Goal: Task Accomplishment & Management: Manage account settings

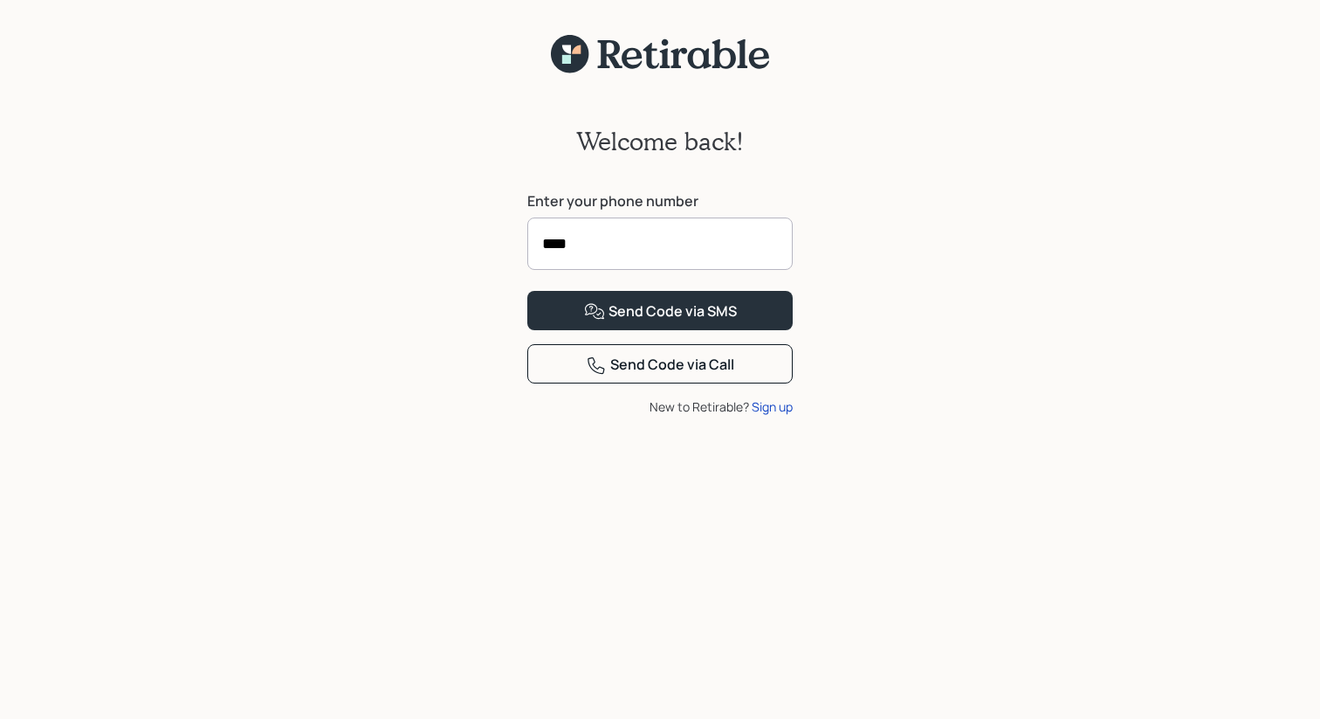
type input "****"
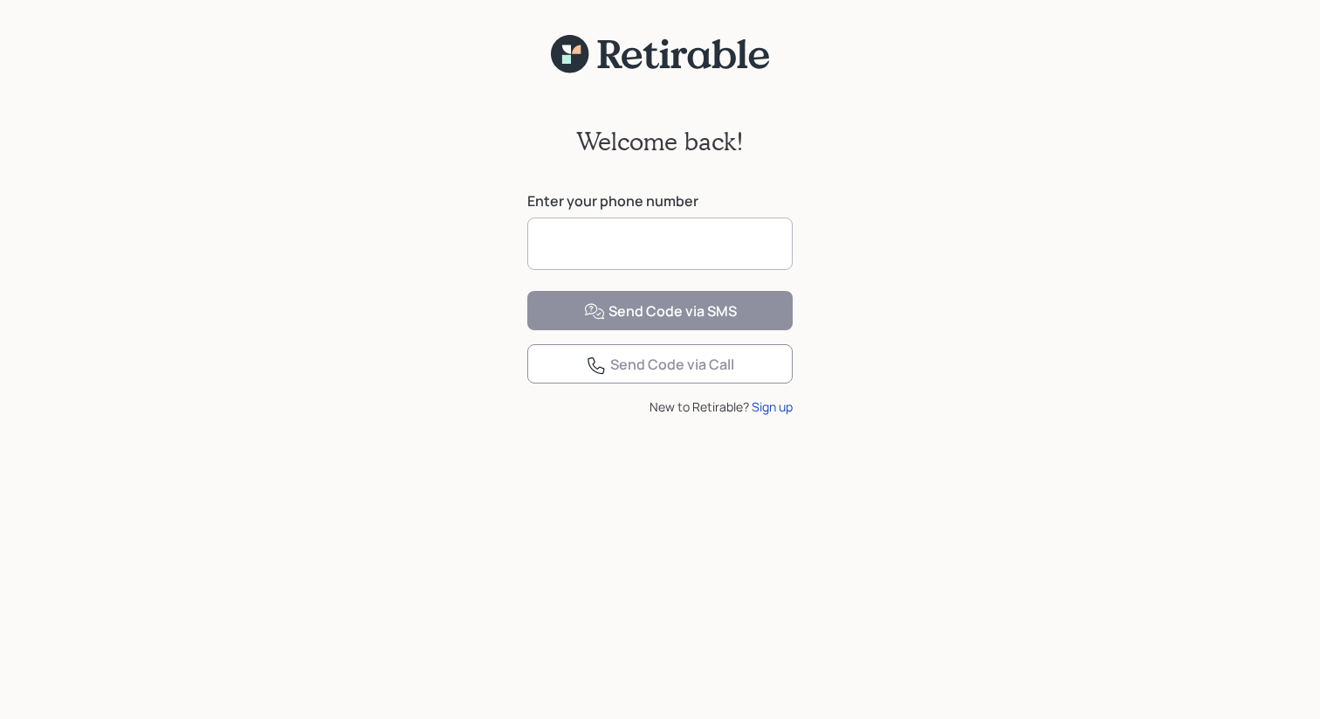
click at [740, 226] on input at bounding box center [659, 243] width 265 height 52
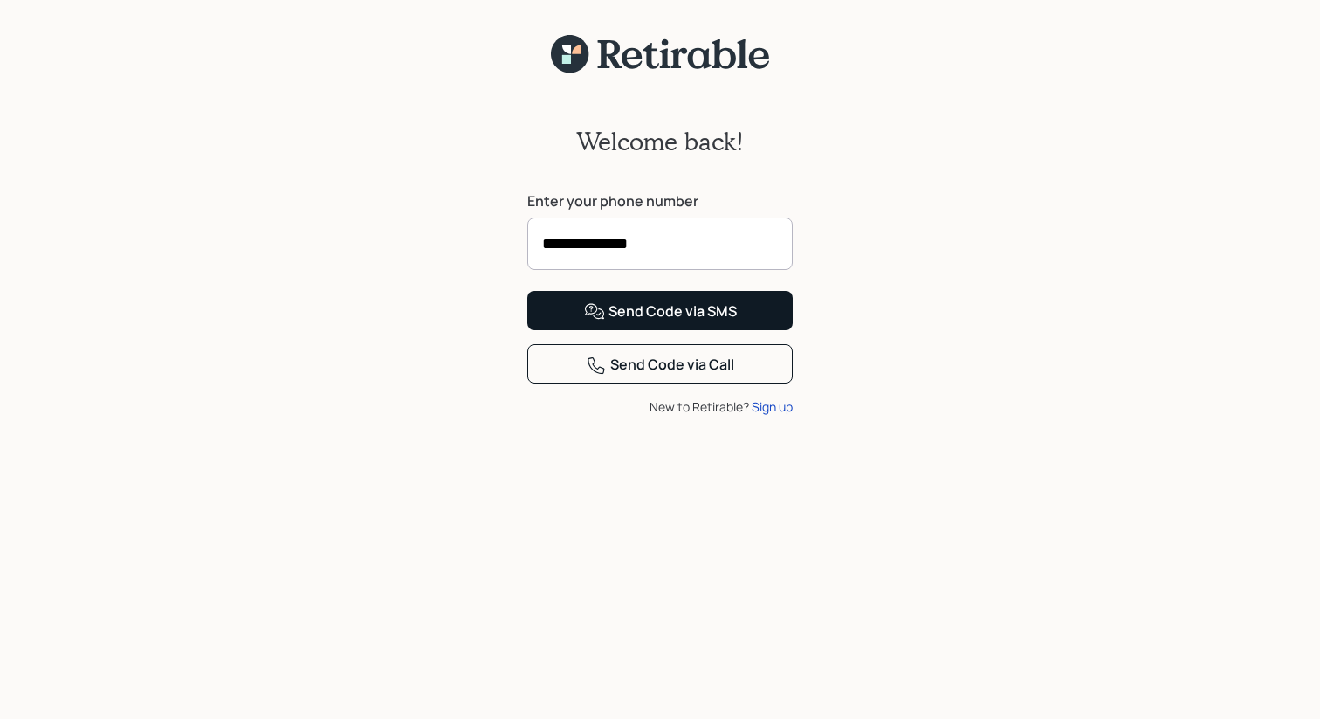
type input "**********"
click at [728, 322] on div "Send Code via SMS" at bounding box center [660, 311] width 153 height 21
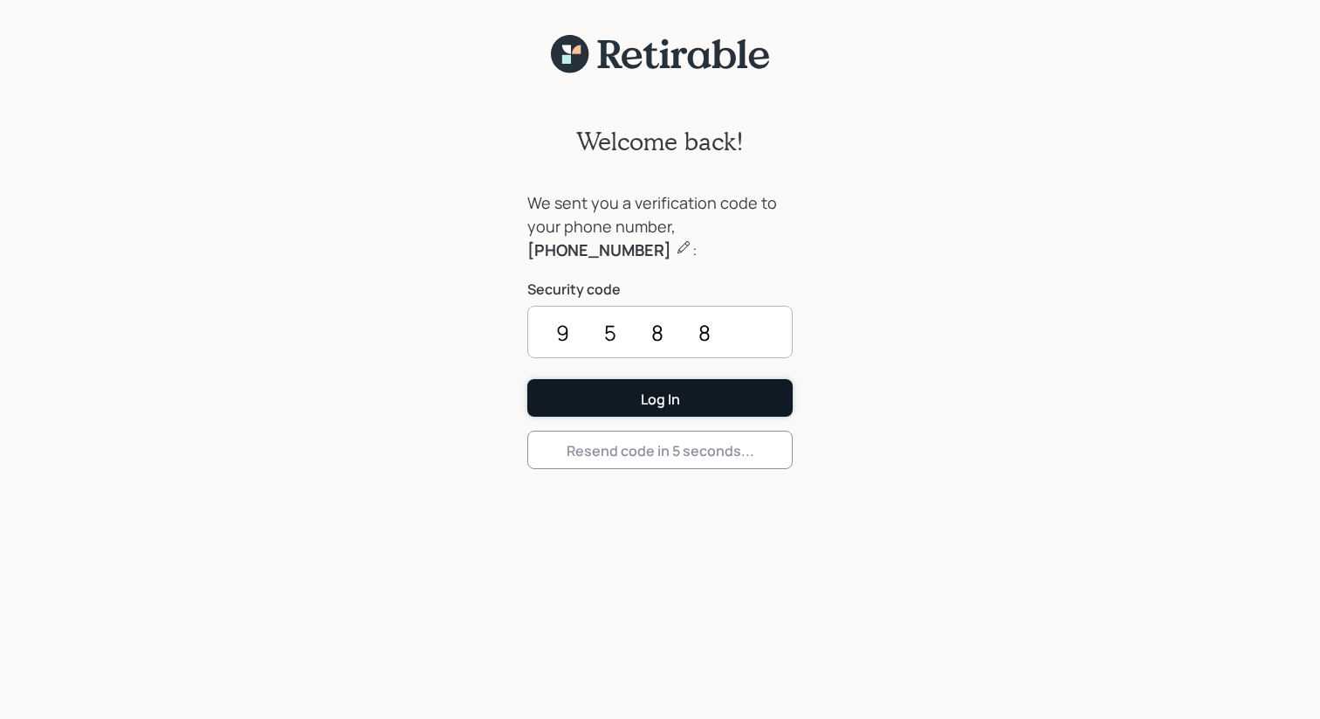
click at [733, 396] on button "Log In" at bounding box center [659, 398] width 265 height 38
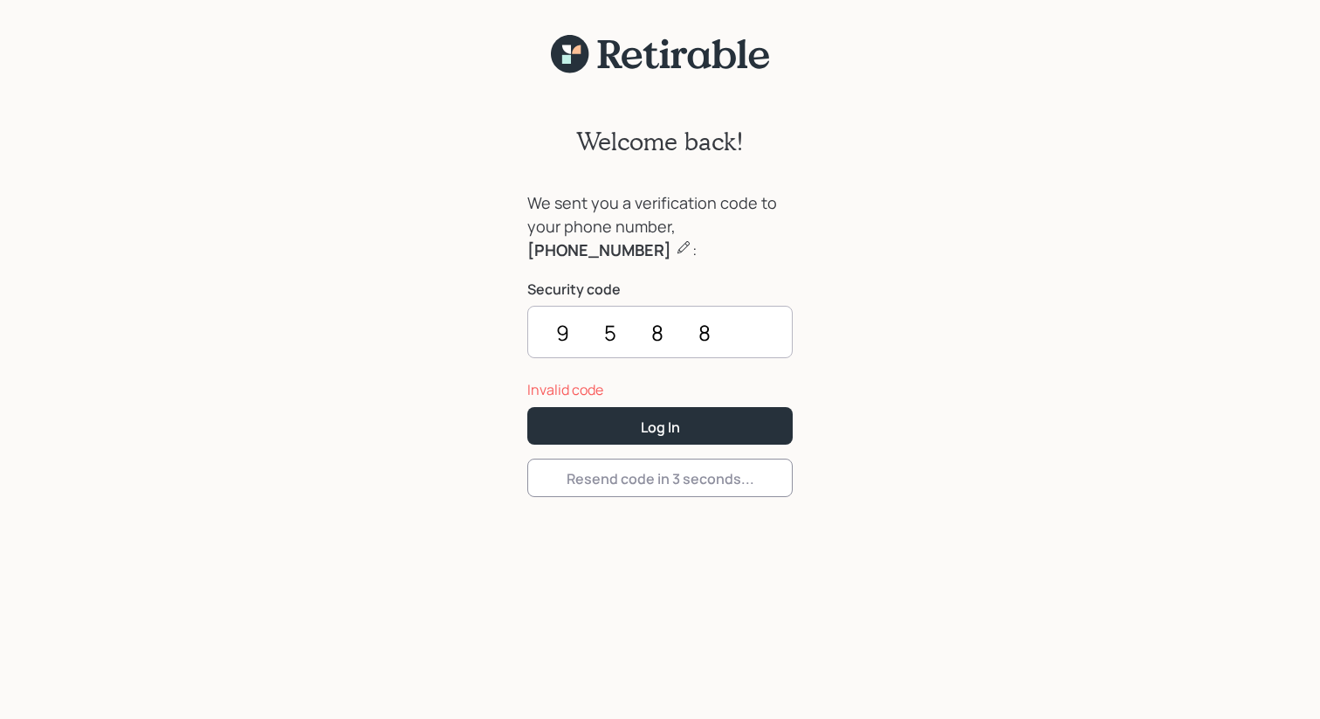
click at [764, 380] on div "Invalid code" at bounding box center [659, 389] width 265 height 21
click at [767, 327] on input "9588" at bounding box center [659, 332] width 265 height 52
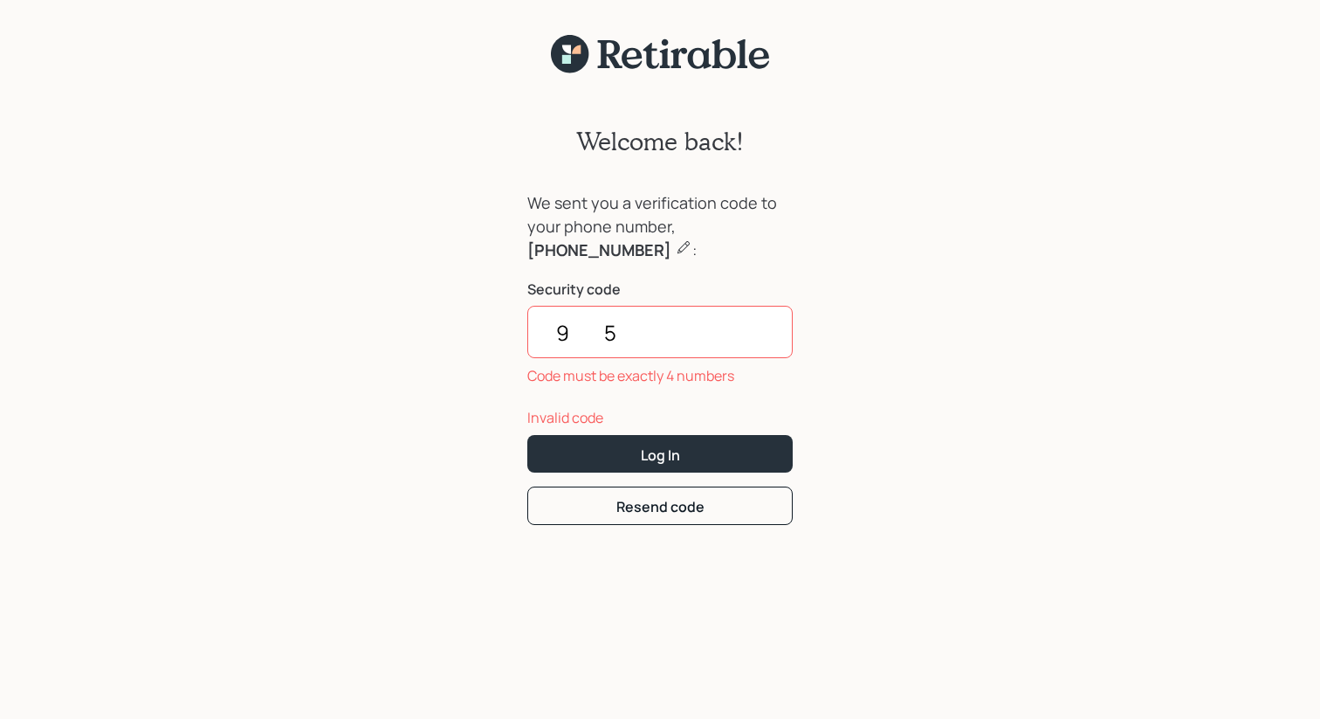
type input "9"
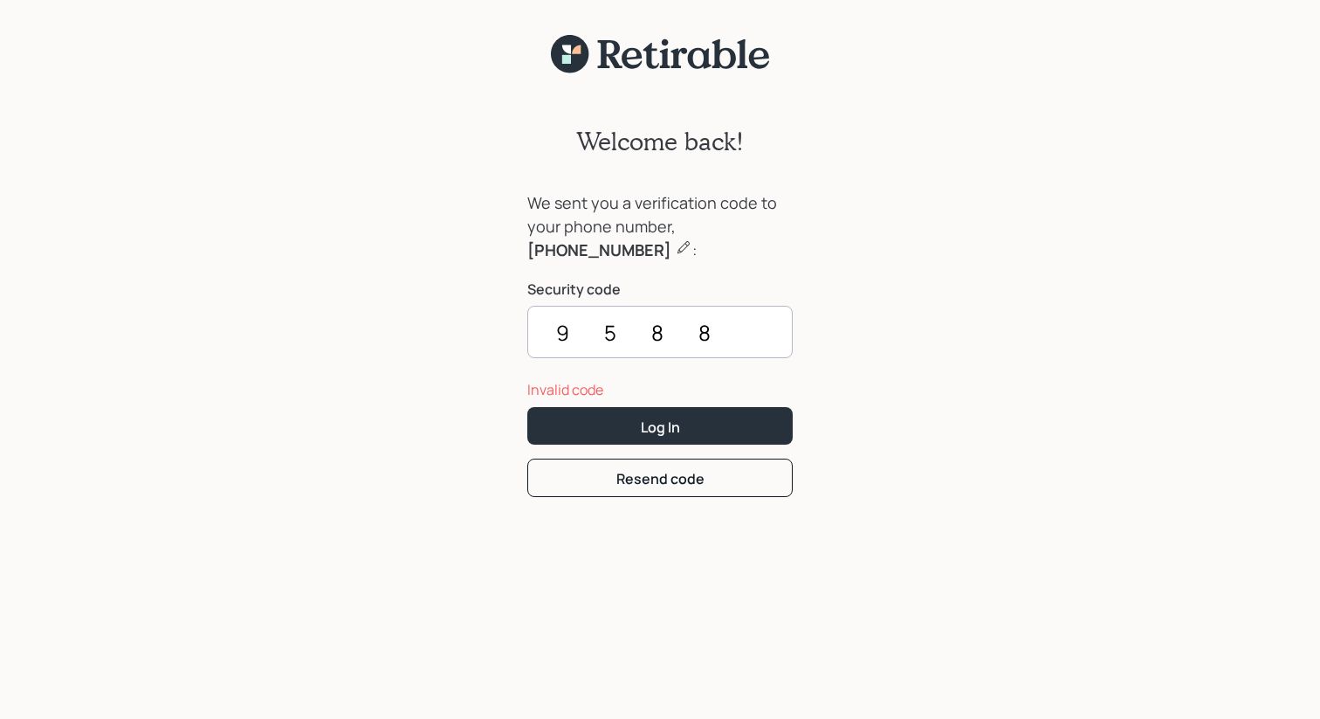
click at [527, 407] on button "Log In" at bounding box center [659, 426] width 265 height 38
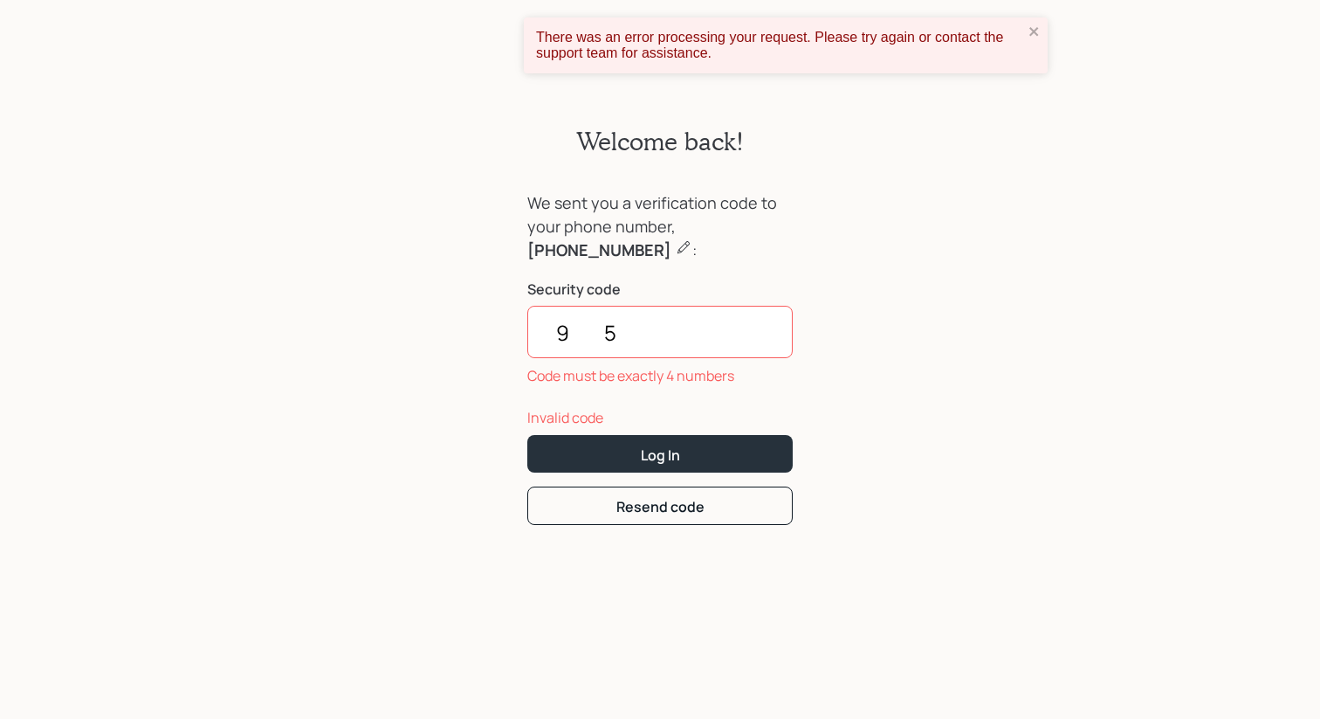
type input "9"
click at [732, 513] on button "Resend code" at bounding box center [659, 505] width 265 height 38
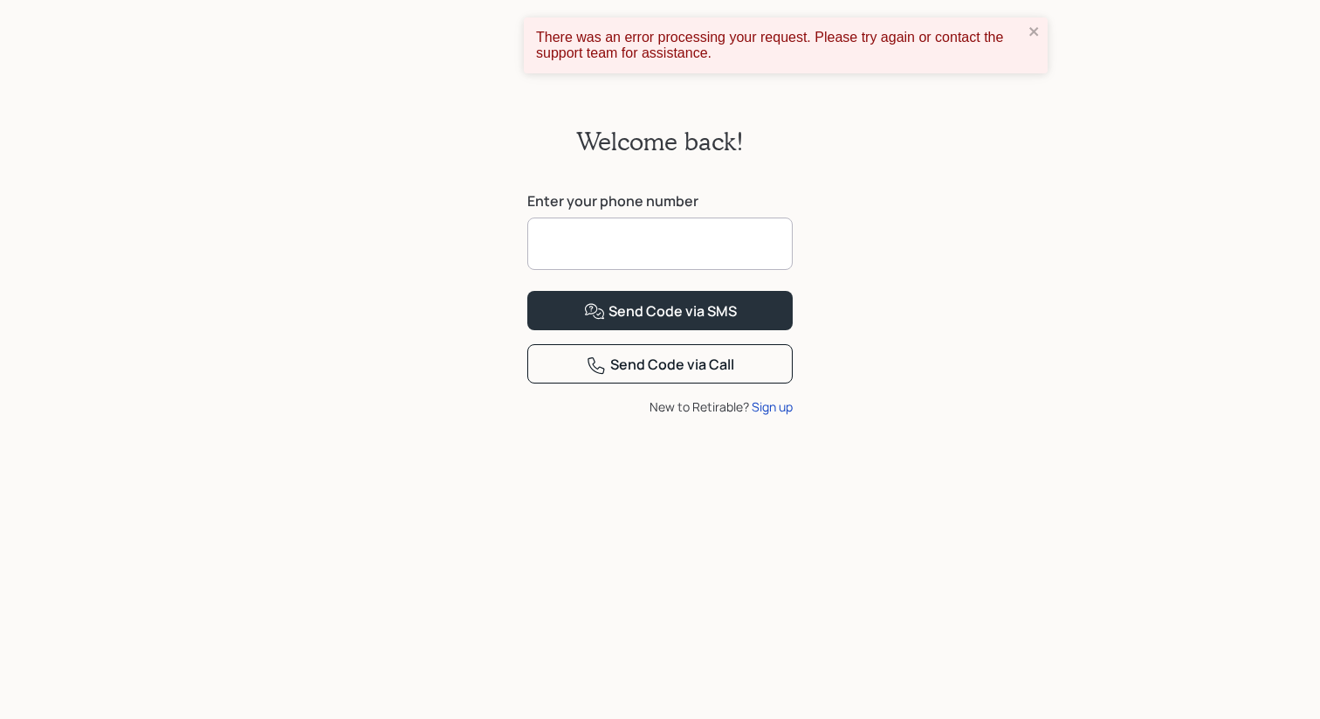
click at [557, 248] on input at bounding box center [659, 243] width 265 height 52
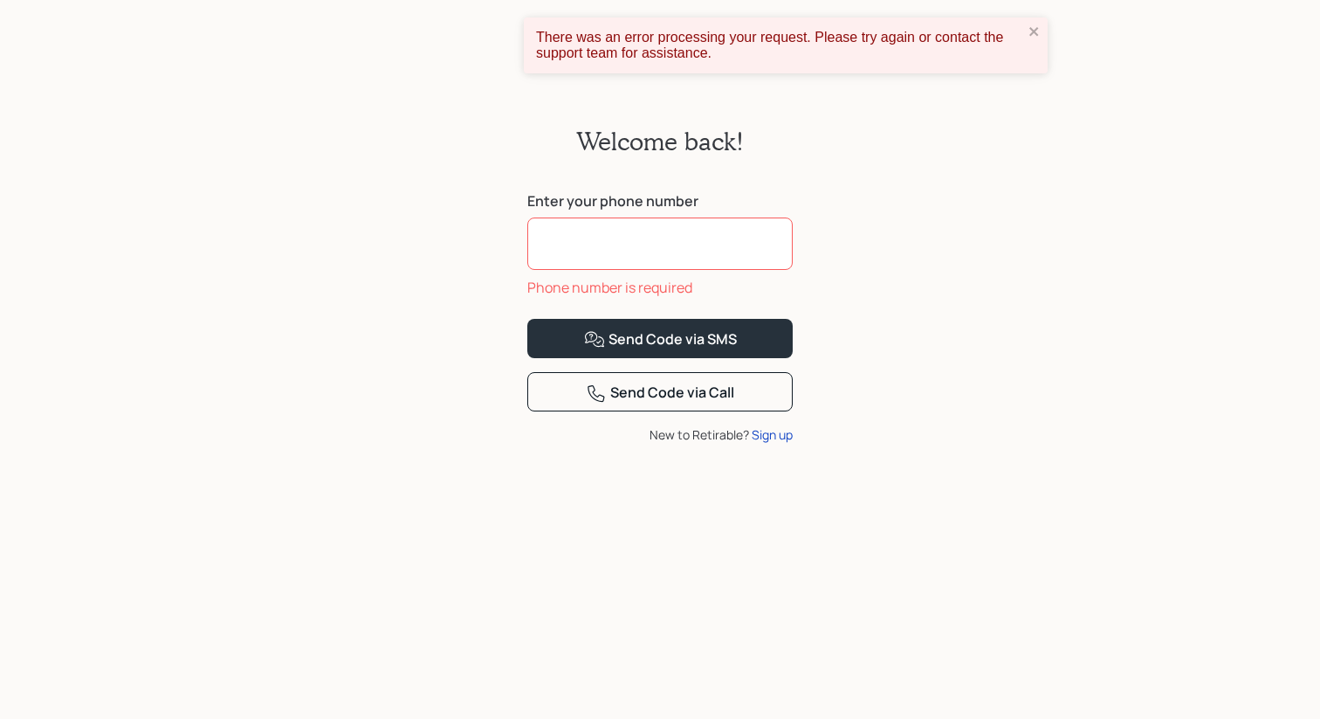
click at [953, 302] on div "Welcome back! Enter your phone number Phone number is required Send Code via SM…" at bounding box center [660, 407] width 1320 height 666
